Goal: Information Seeking & Learning: Learn about a topic

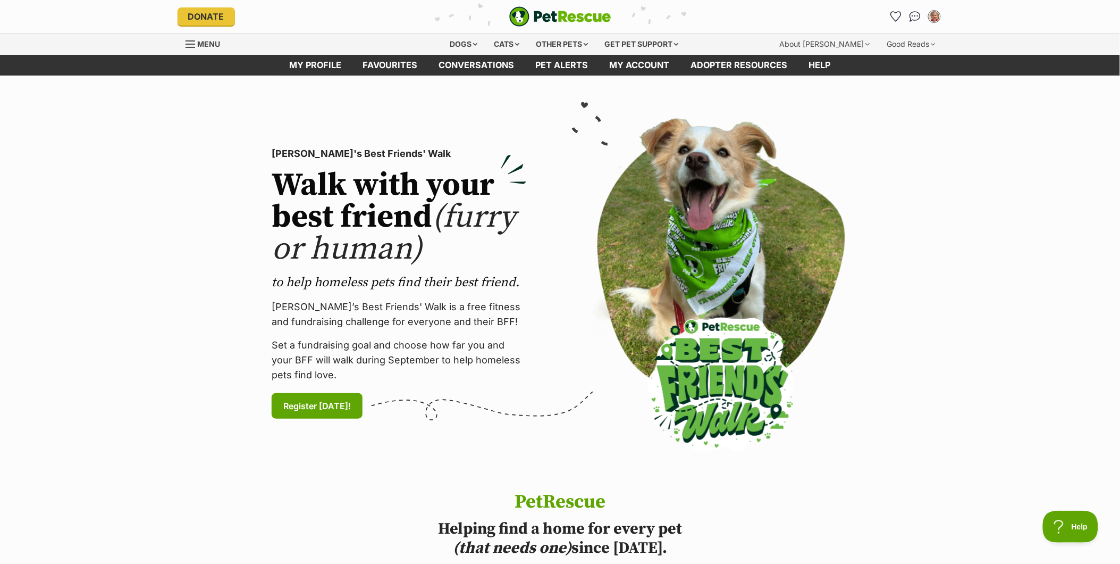
click at [193, 43] on div "Menu" at bounding box center [191, 44] width 11 height 9
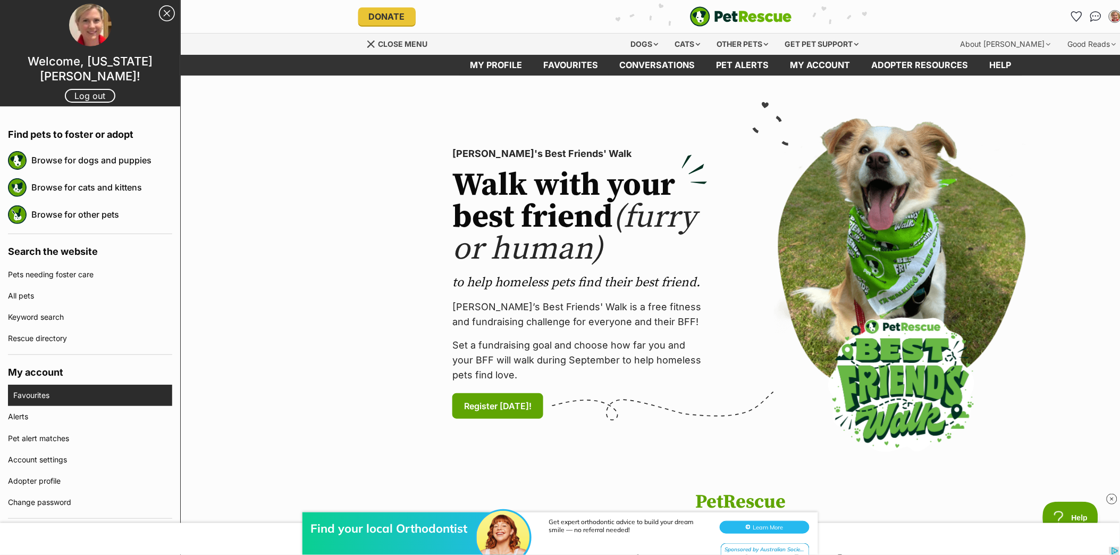
click at [51, 389] on link "Favourites" at bounding box center [92, 394] width 159 height 21
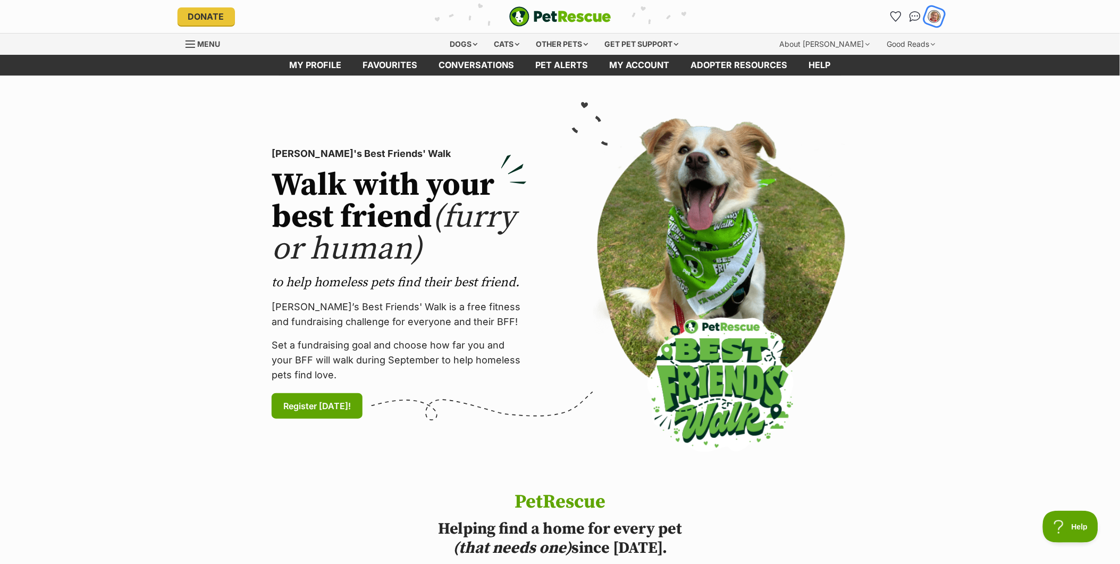
click at [936, 16] on img "My account" at bounding box center [935, 17] width 14 height 14
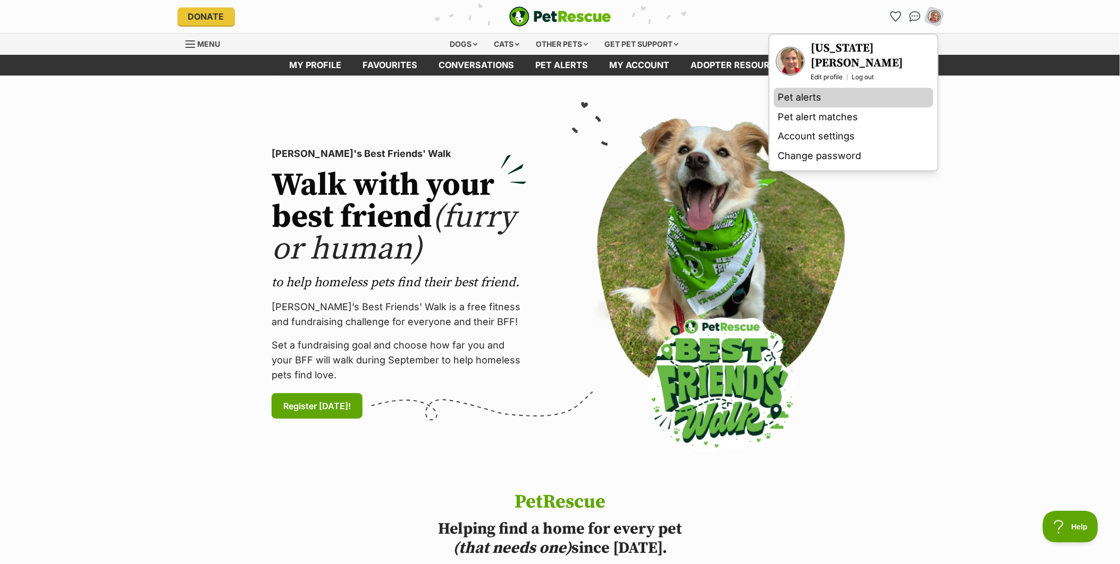
click at [813, 91] on link "Pet alerts" at bounding box center [854, 98] width 160 height 20
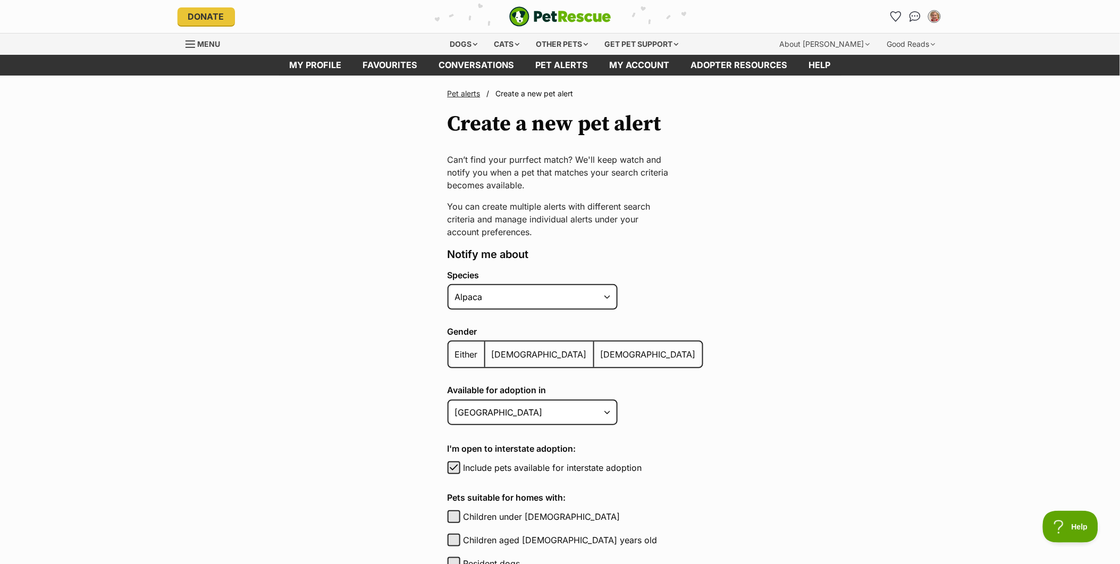
click at [194, 48] on div "Menu" at bounding box center [191, 44] width 11 height 9
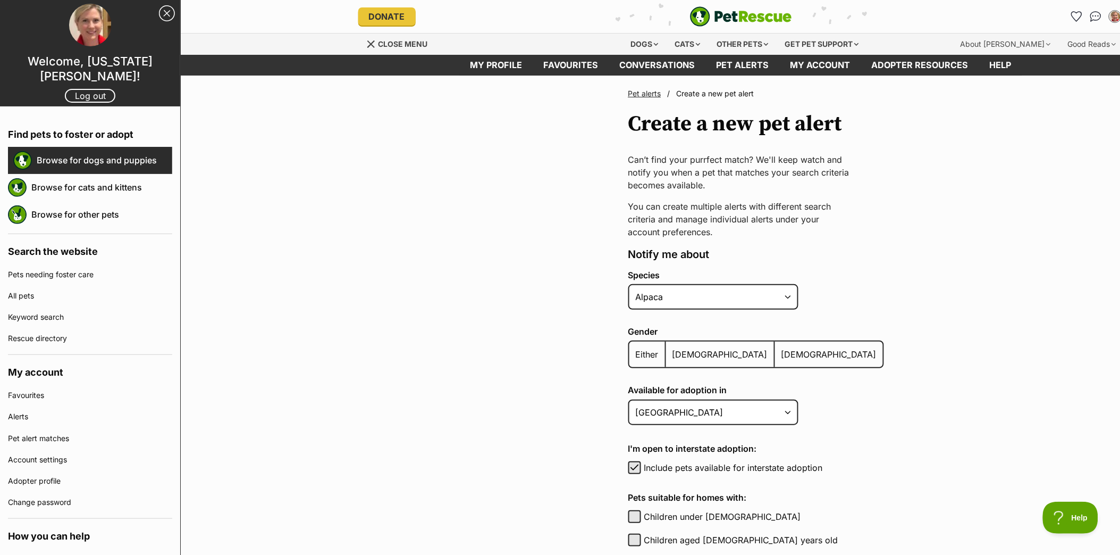
click at [116, 163] on link "Browse for dogs and puppies" at bounding box center [105, 160] width 136 height 22
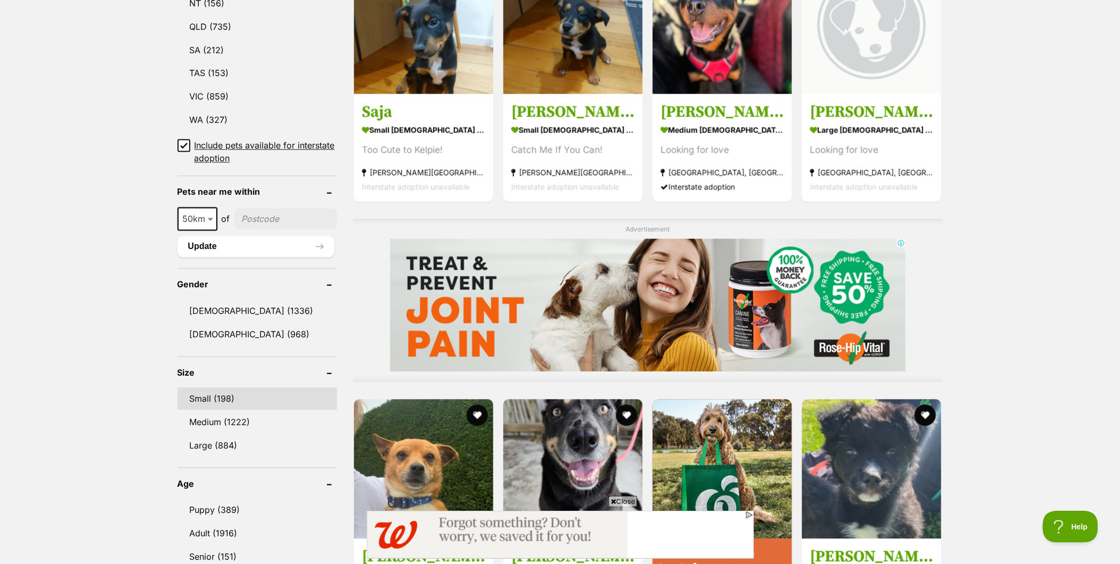
click at [205, 393] on link "Small (198)" at bounding box center [258, 399] width 160 height 22
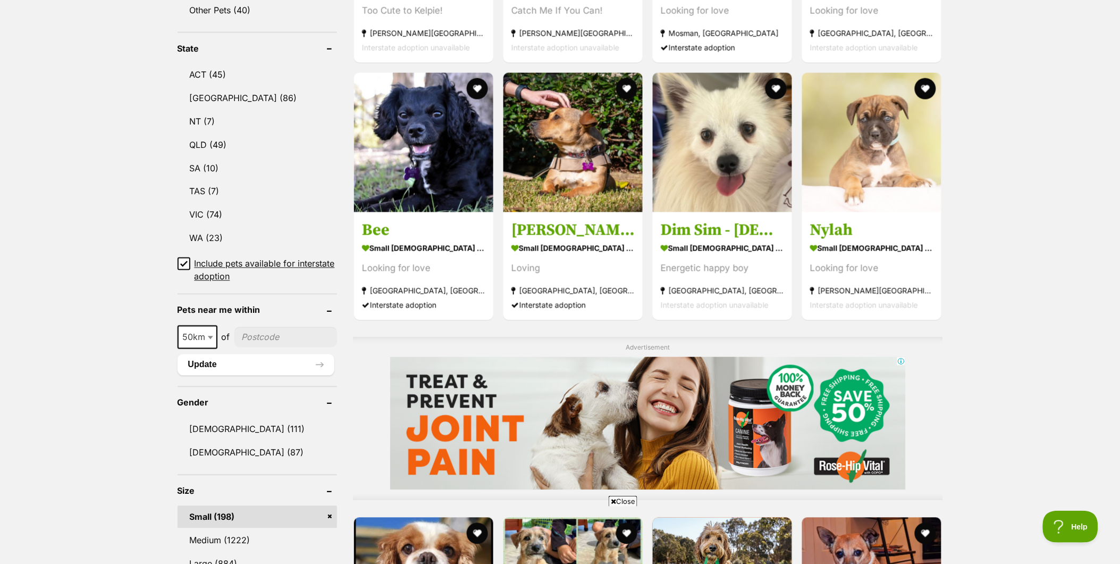
scroll to position [709, 0]
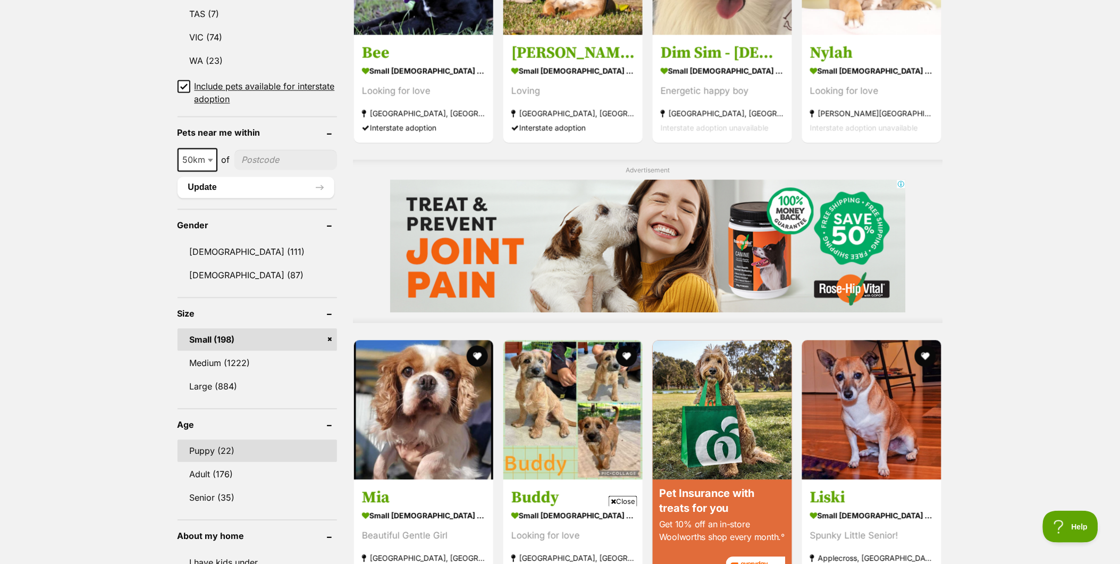
click at [211, 441] on link "Puppy (22)" at bounding box center [258, 451] width 160 height 22
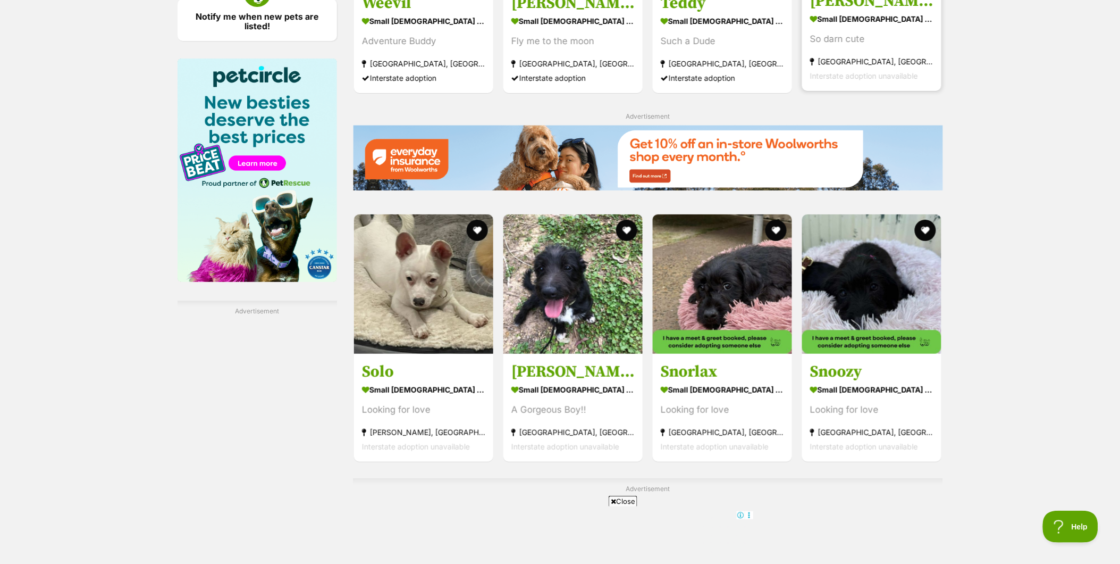
scroll to position [1476, 0]
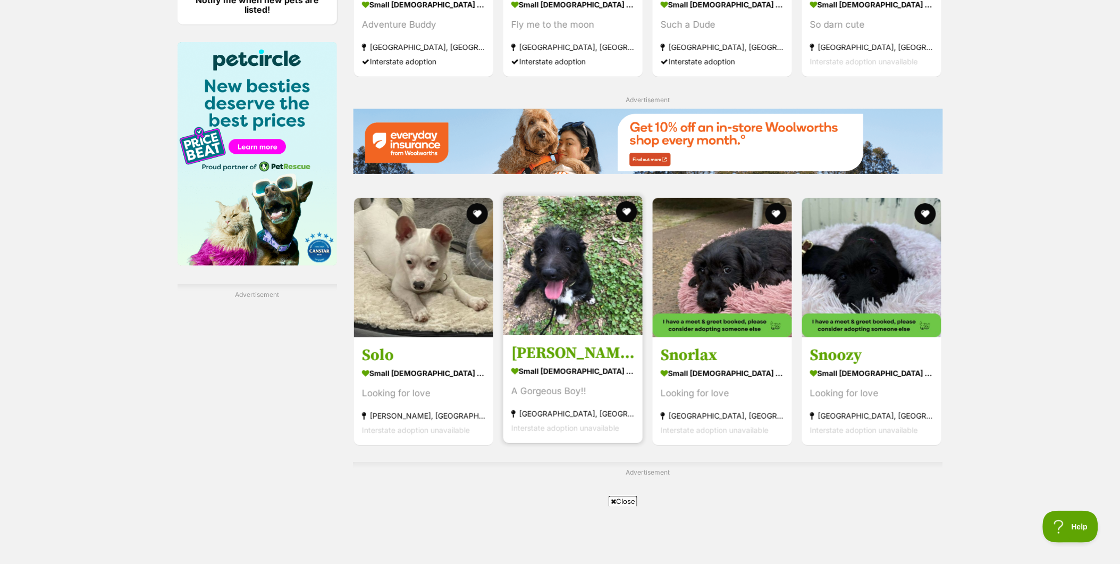
click at [583, 278] on img at bounding box center [573, 265] width 139 height 139
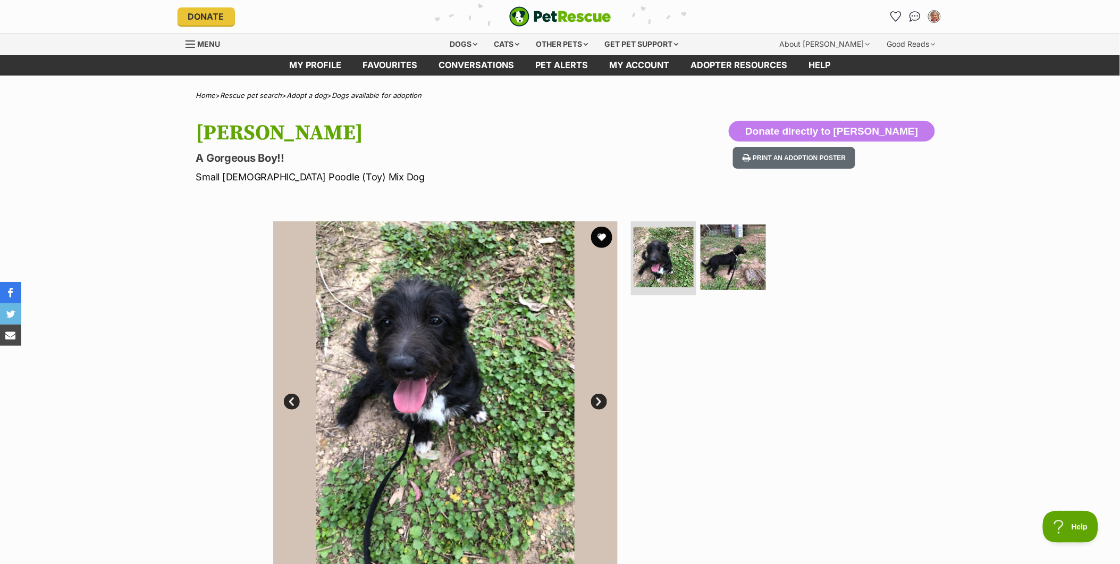
click at [601, 402] on link "Next" at bounding box center [599, 401] width 16 height 16
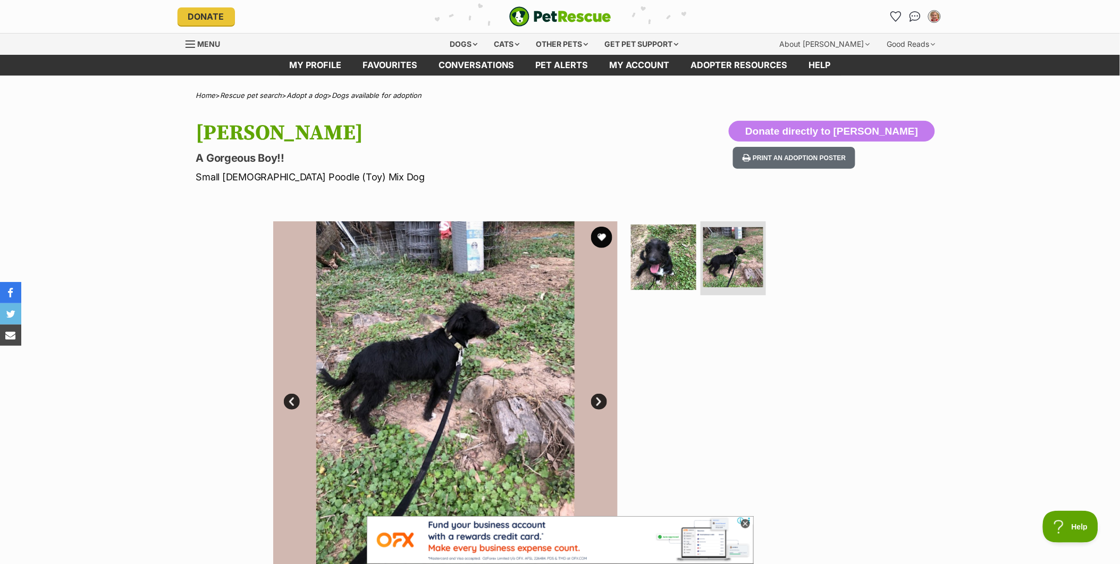
click at [287, 400] on link "Prev" at bounding box center [292, 401] width 16 height 16
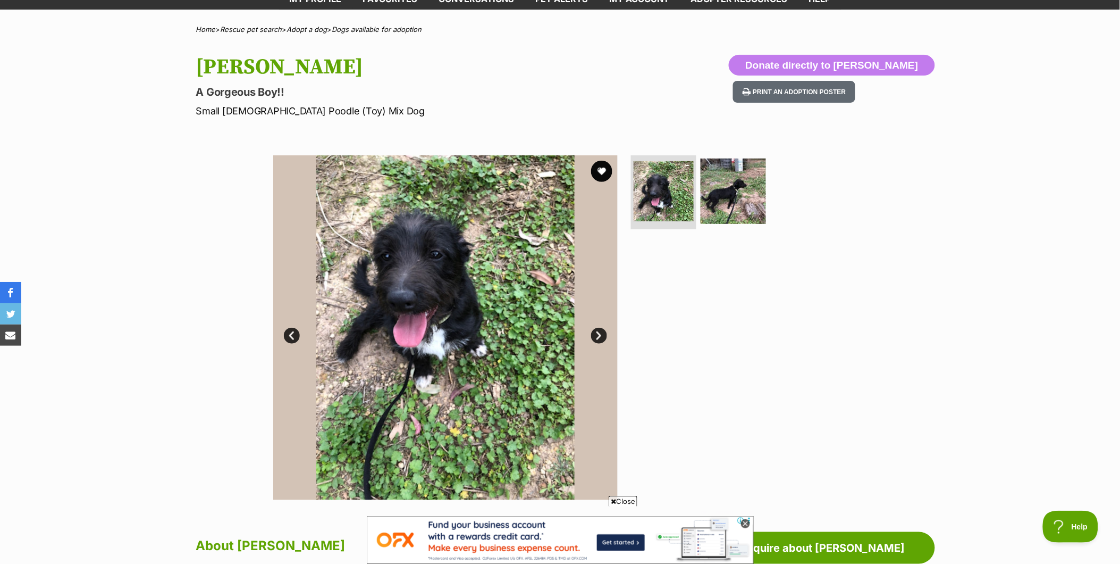
scroll to position [295, 0]
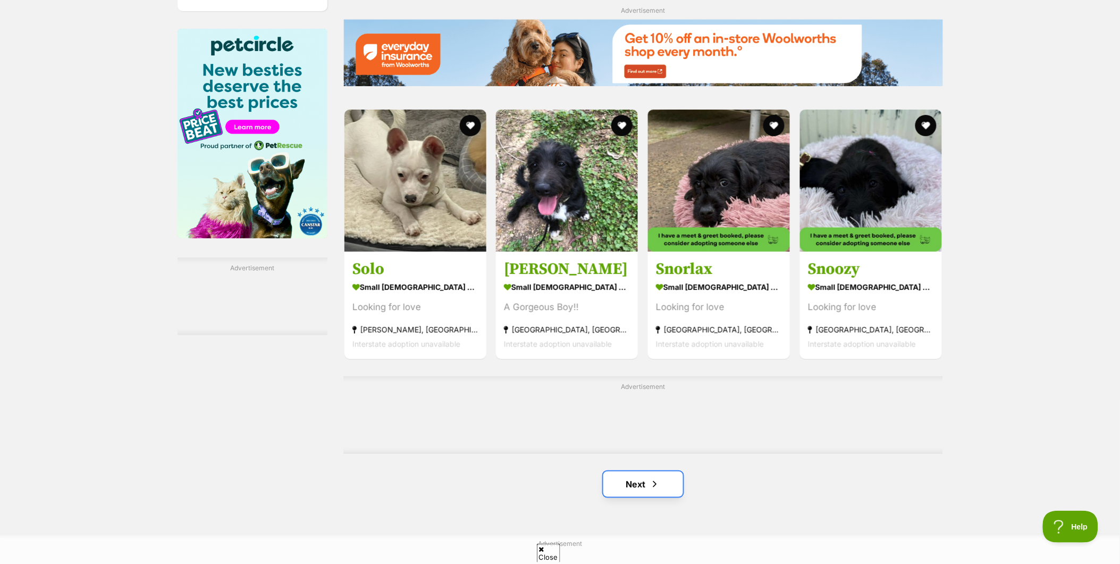
click at [670, 471] on link "Next" at bounding box center [643, 484] width 80 height 26
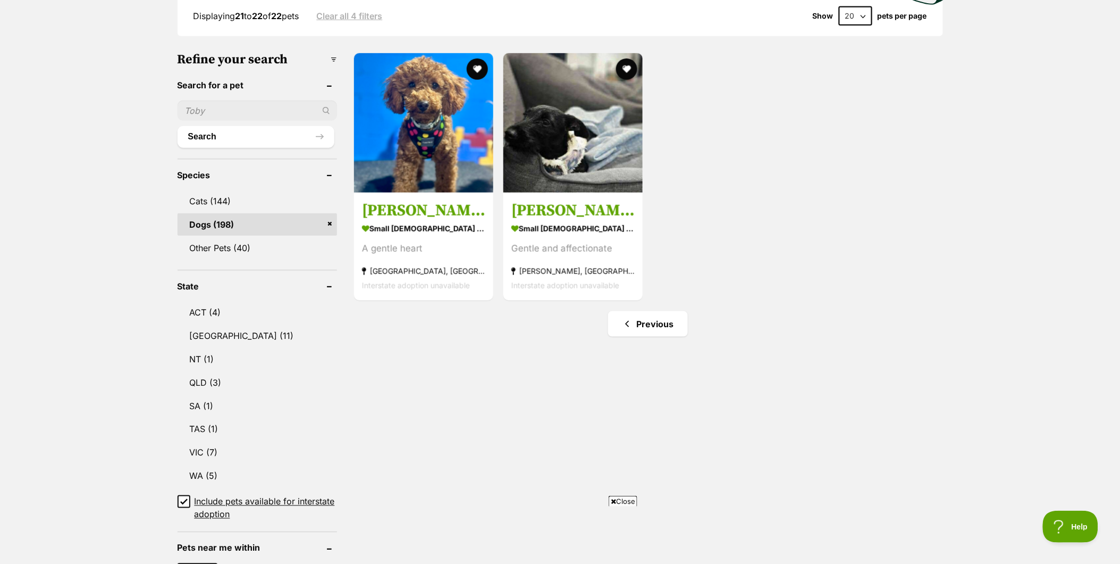
scroll to position [295, 0]
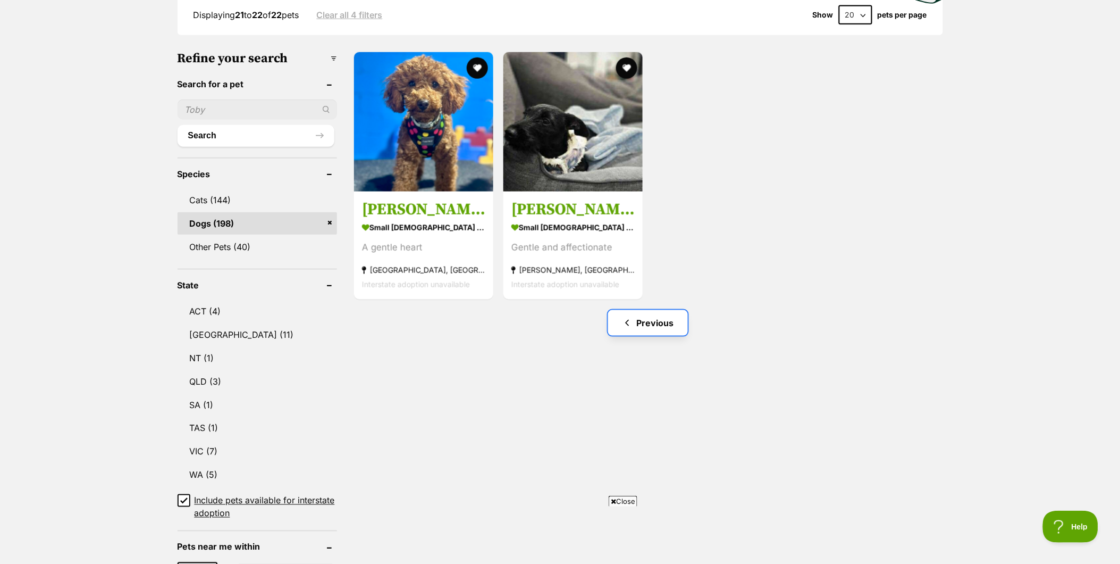
click at [675, 329] on link "Previous" at bounding box center [648, 323] width 80 height 26
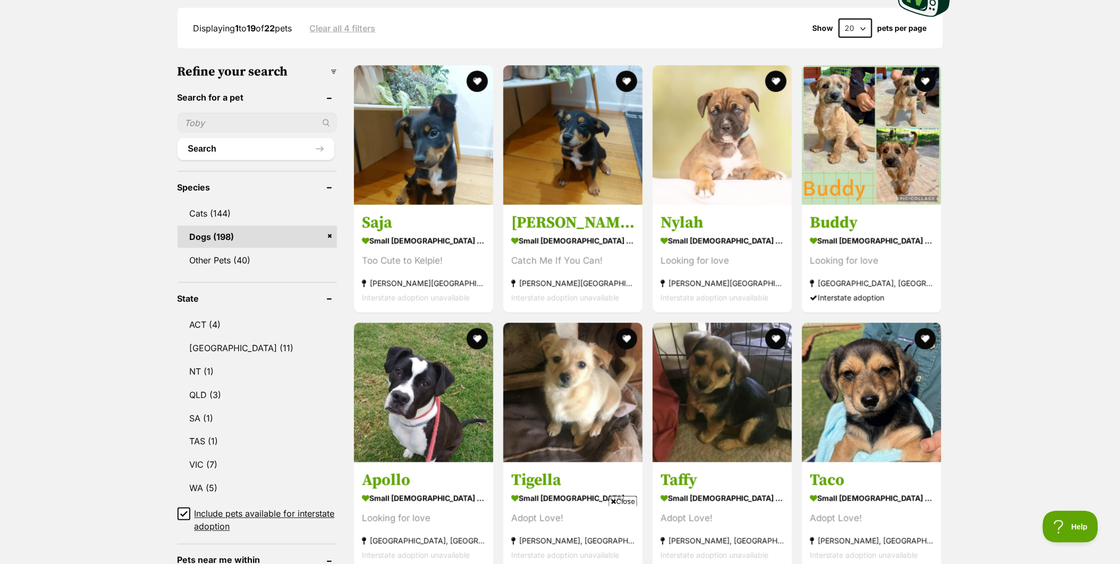
scroll to position [295, 0]
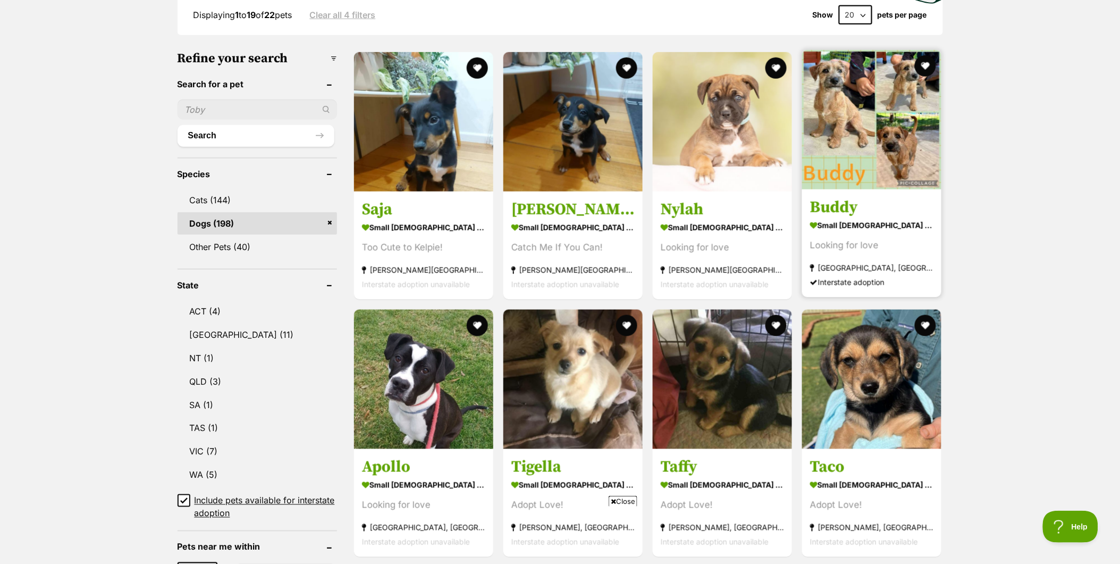
click at [857, 150] on img at bounding box center [871, 119] width 139 height 139
